Goal: Obtain resource: Download file/media

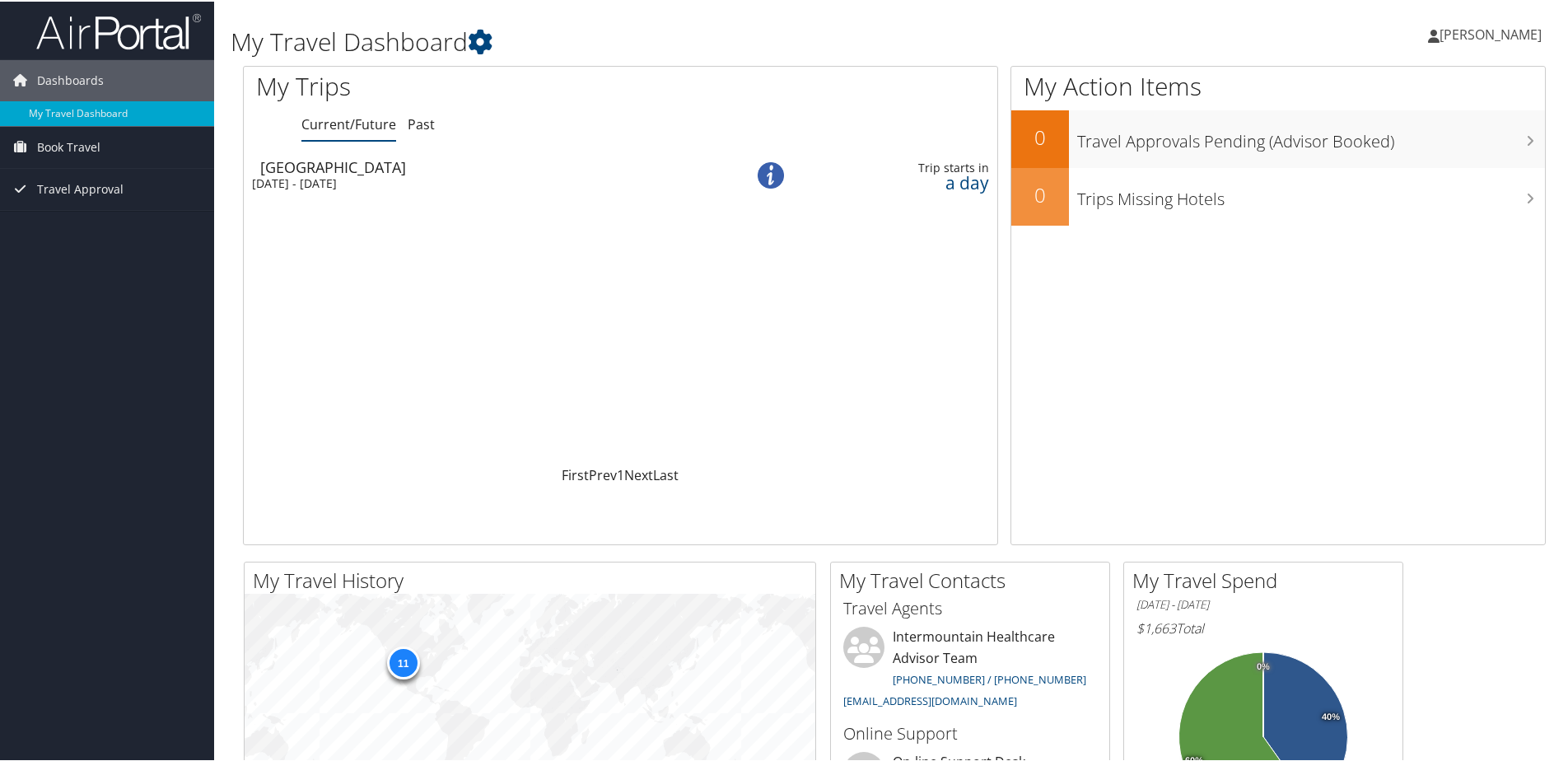
click at [343, 175] on div "Thu 4 Sep 2025 - Wed 10 Sep 2025" at bounding box center [477, 182] width 451 height 15
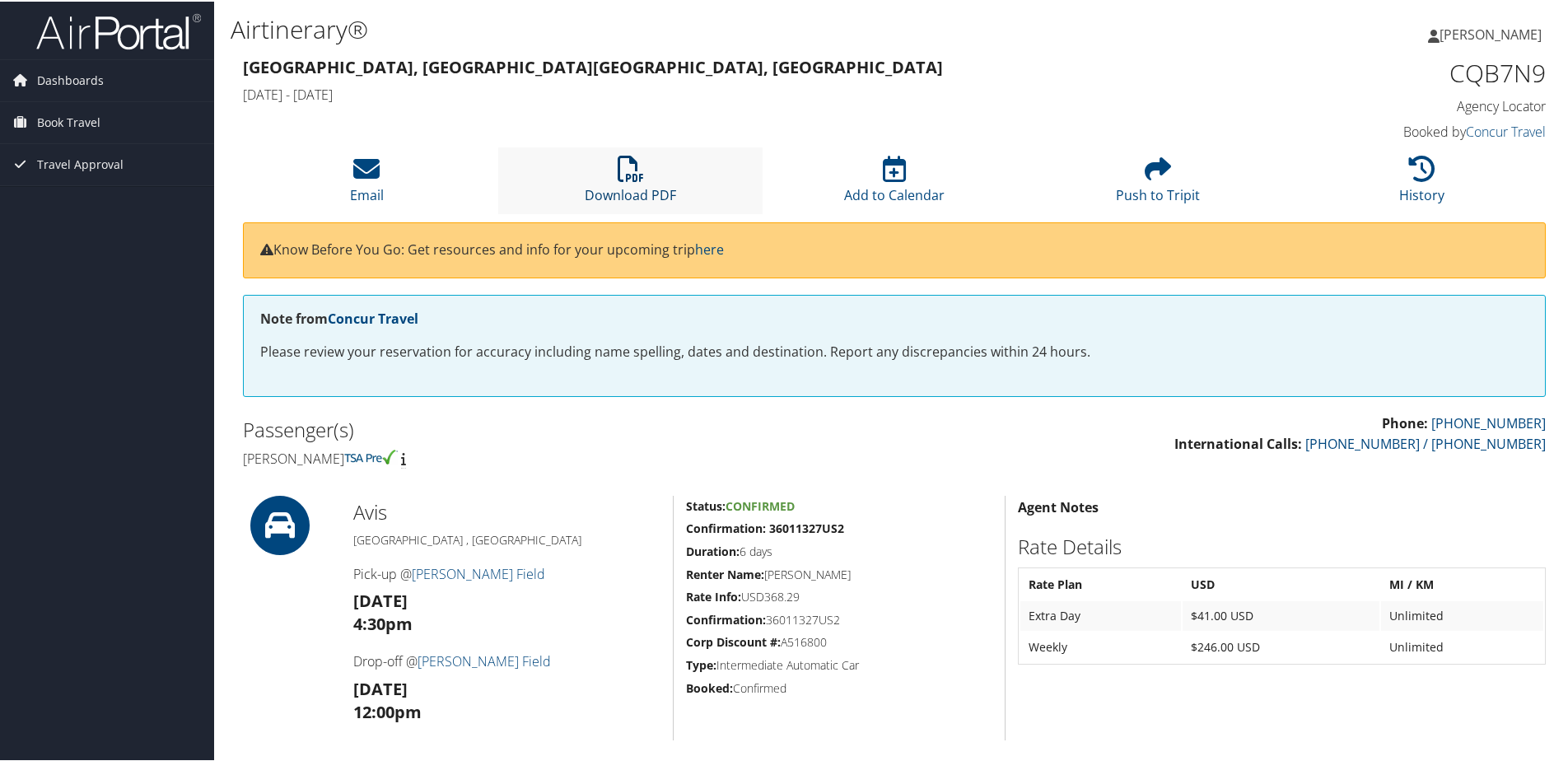
click at [631, 195] on link "Download PDF" at bounding box center [630, 183] width 91 height 40
